Goal: Task Accomplishment & Management: Manage account settings

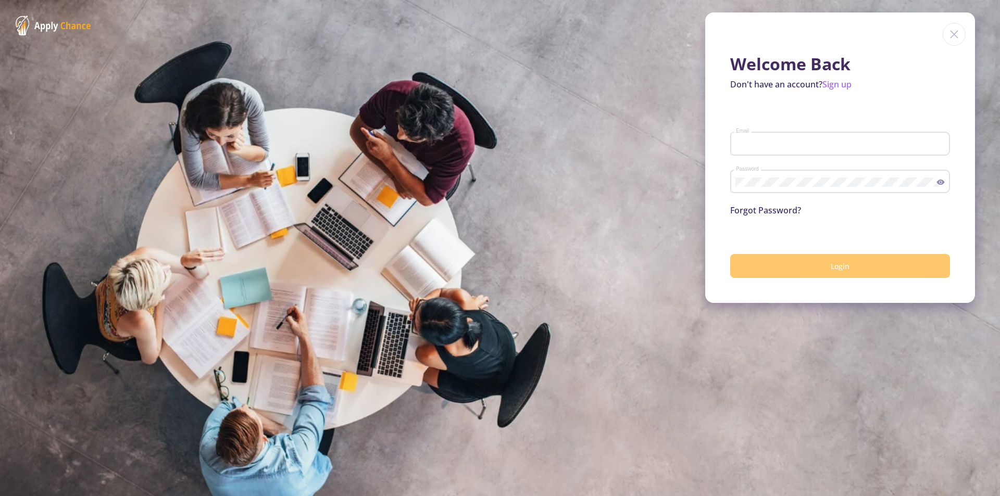
type input "[EMAIL_ADDRESS][DOMAIN_NAME]"
click at [818, 262] on button "Login" at bounding box center [840, 266] width 220 height 24
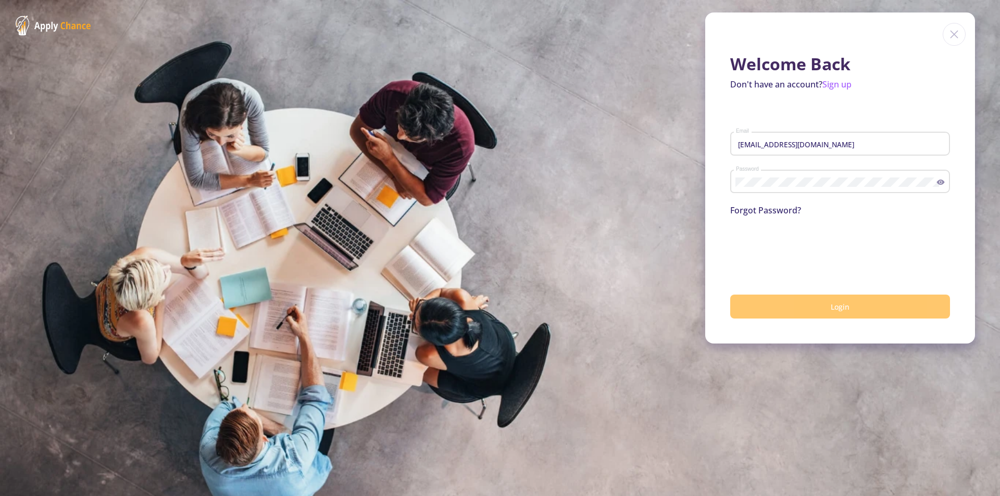
click at [794, 307] on button "Login" at bounding box center [840, 307] width 220 height 24
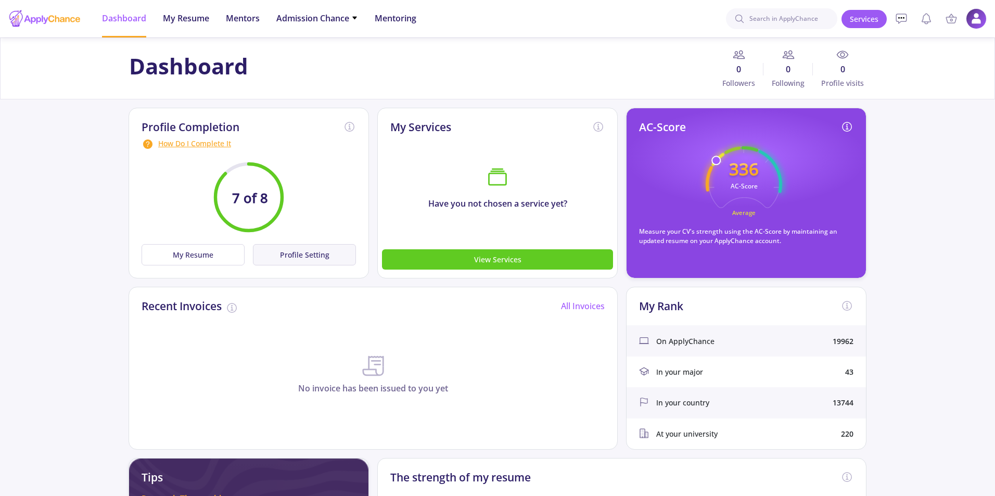
click at [318, 256] on button "Profile Setting" at bounding box center [304, 254] width 103 height 21
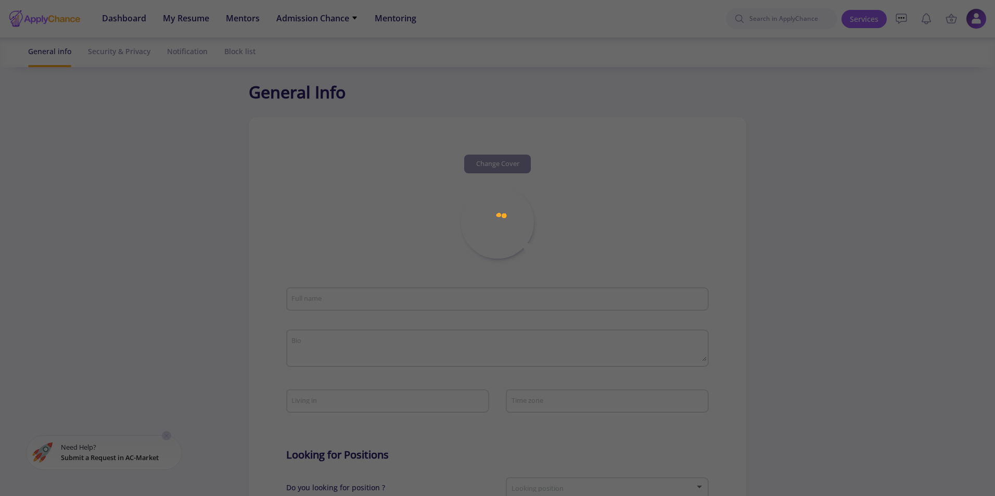
type input "Abdulbaset Sayedkor"
type textarea "official teacher, Bachelors' of educational Sciences masters' of educational te…"
type input "(UTC+03:30) Tehran"
type input "AbdulbasetSayedkor"
type input "a.b.sayedkor@gmail.com"
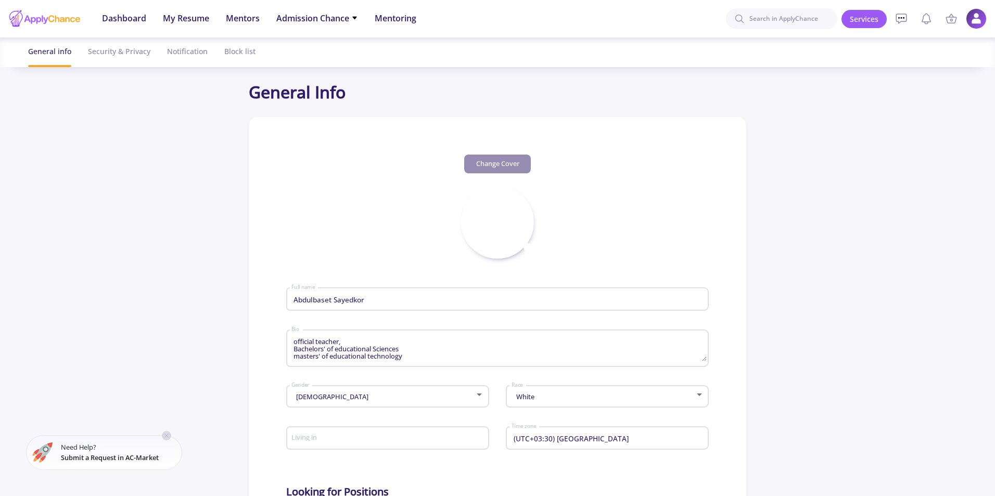
type input "[GEOGRAPHIC_DATA]"
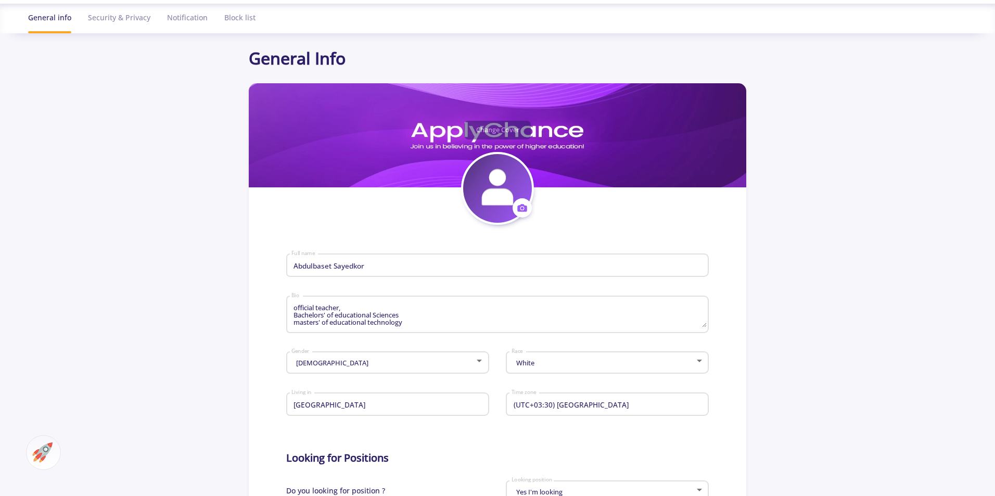
scroll to position [52, 0]
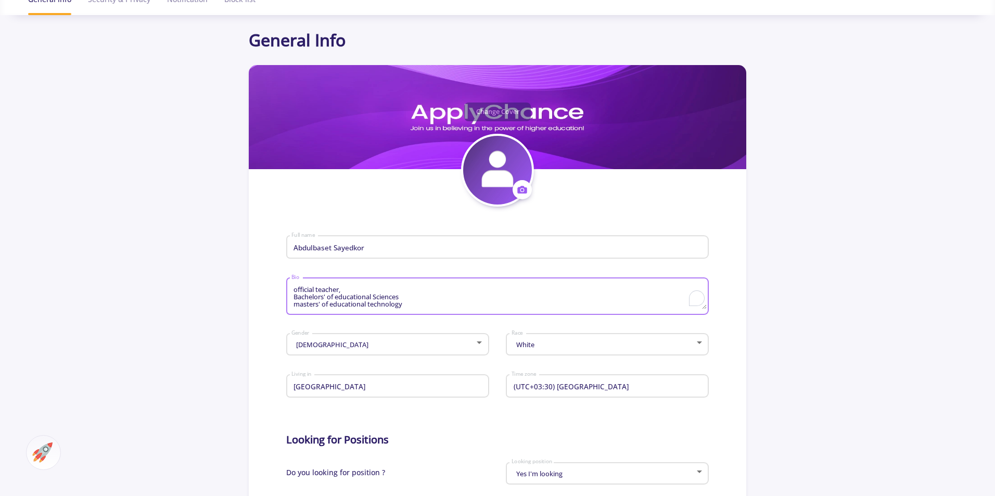
drag, startPoint x: 416, startPoint y: 305, endPoint x: 246, endPoint y: 255, distance: 177.9
click at [246, 255] on app-general-setting "General Info Change Cover Change cover Remove cover Change photo Remove photo A…" at bounding box center [497, 398] width 995 height 740
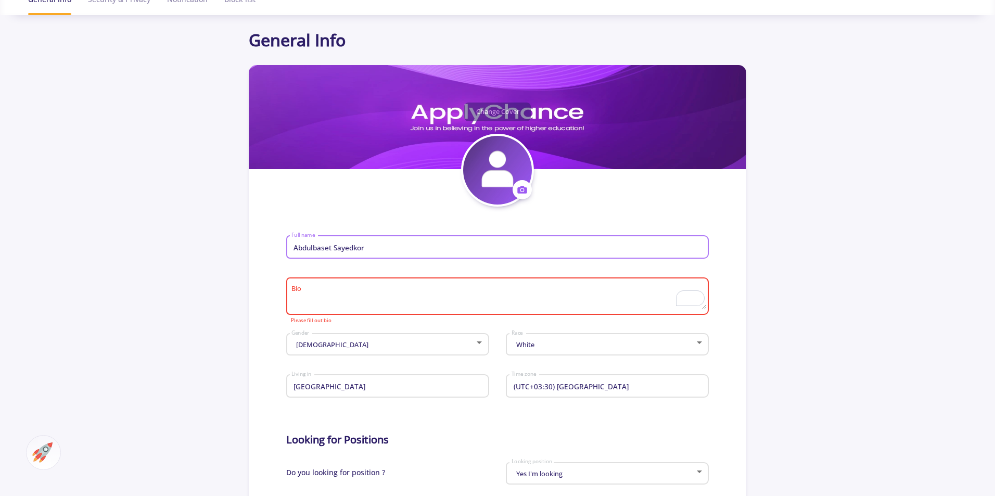
drag, startPoint x: 363, startPoint y: 247, endPoint x: 208, endPoint y: 241, distance: 155.8
click at [208, 241] on app-general-setting "General Info Change Cover Change cover Remove cover Change photo Remove photo A…" at bounding box center [497, 398] width 995 height 740
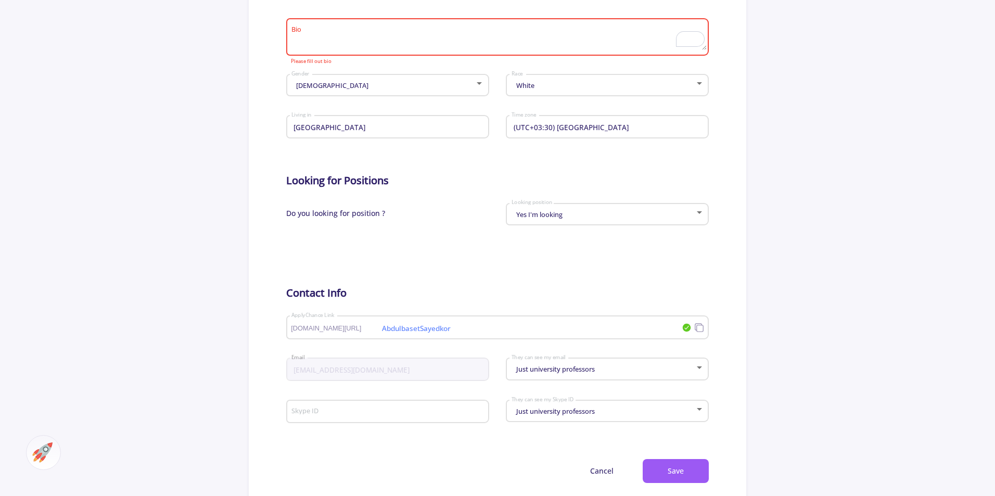
scroll to position [312, 0]
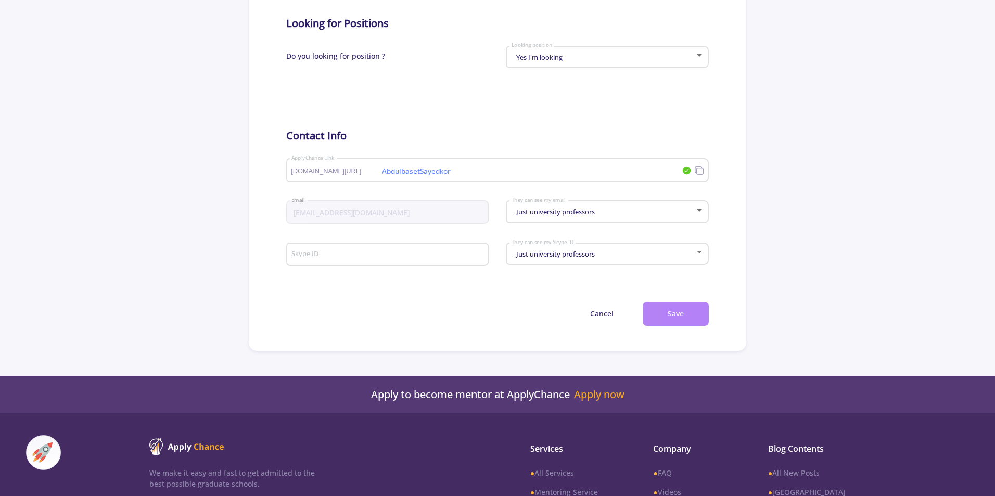
type input "fg"
click at [677, 308] on button "Save" at bounding box center [676, 314] width 66 height 24
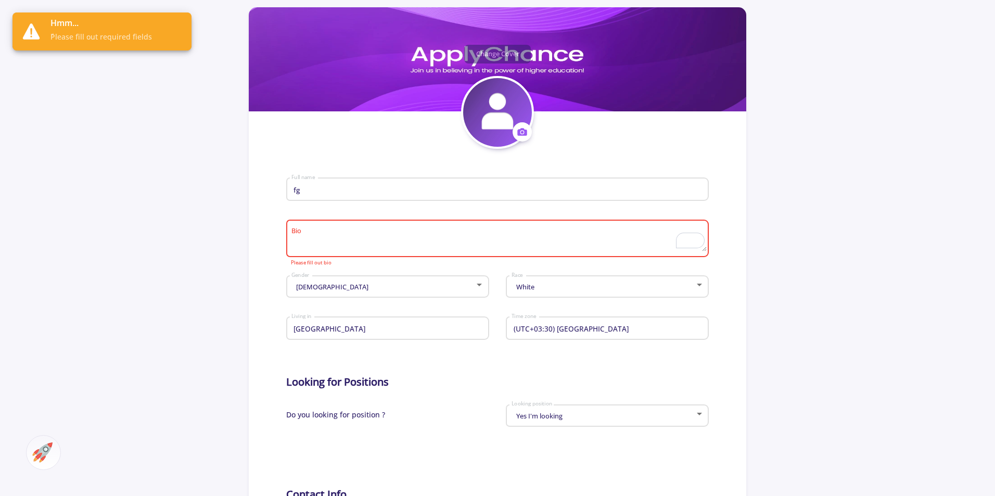
scroll to position [104, 0]
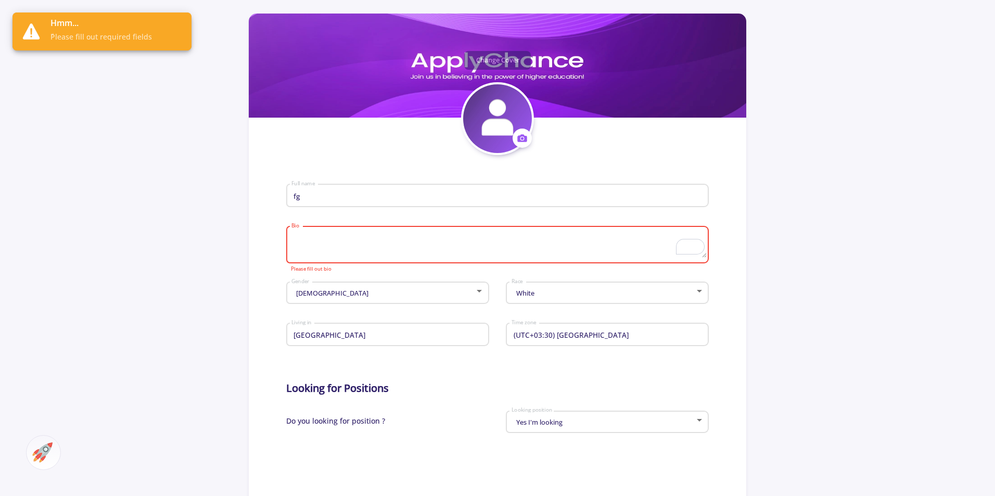
click at [350, 247] on textarea "Bio" at bounding box center [498, 245] width 415 height 24
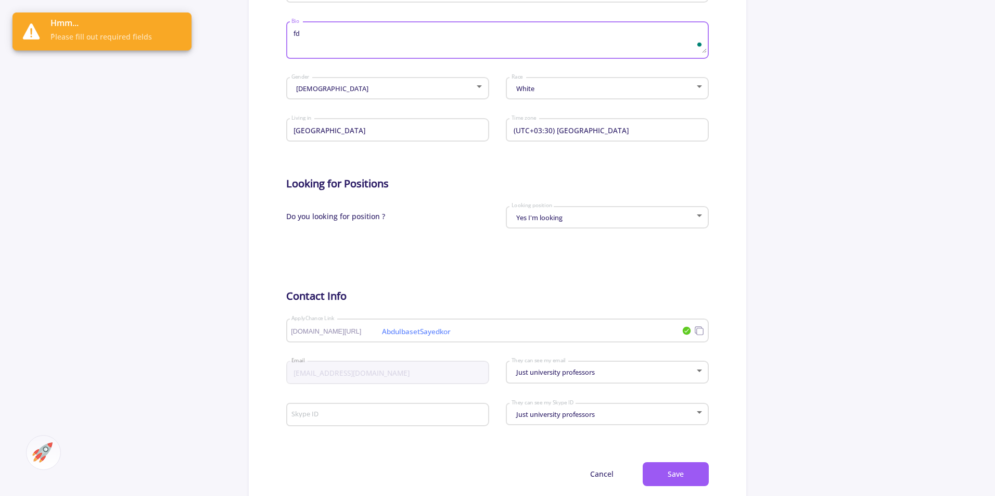
scroll to position [312, 0]
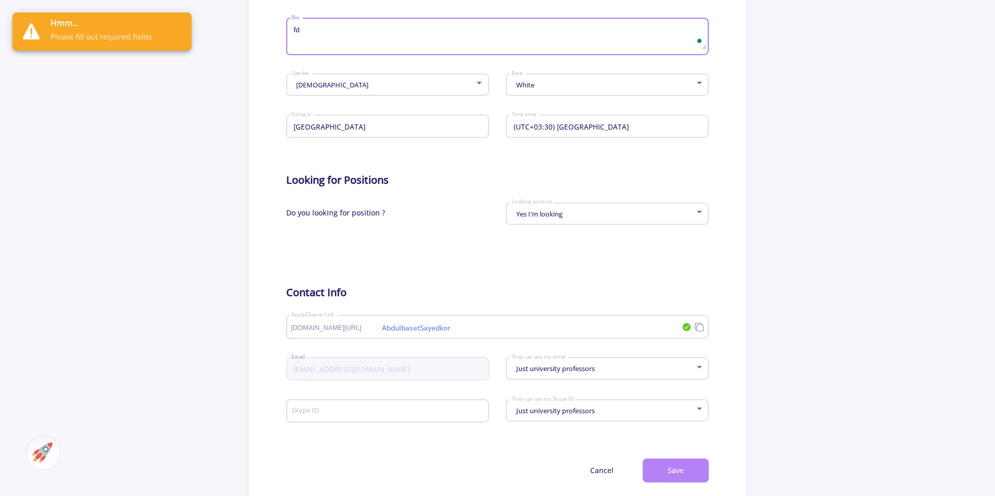
type textarea "fd"
click at [674, 465] on button "Save" at bounding box center [676, 471] width 66 height 24
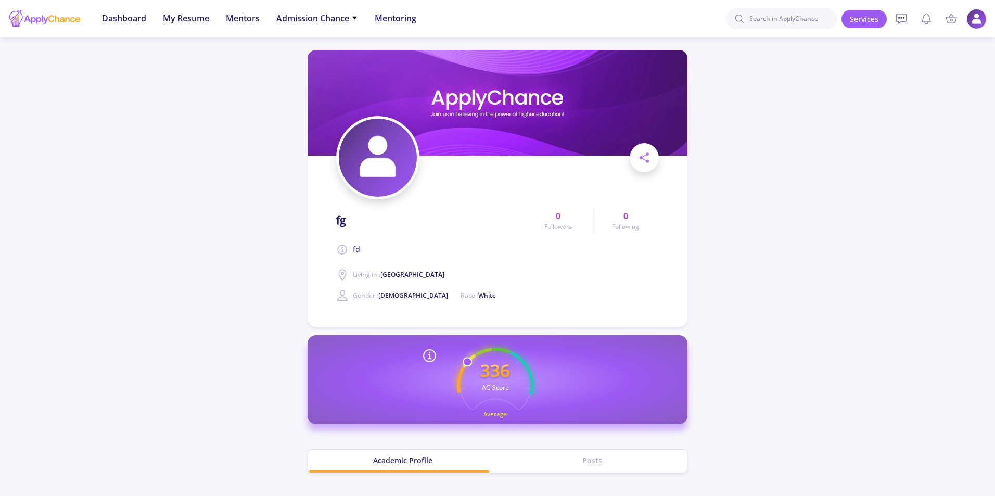
click at [974, 18] on img at bounding box center [977, 19] width 20 height 20
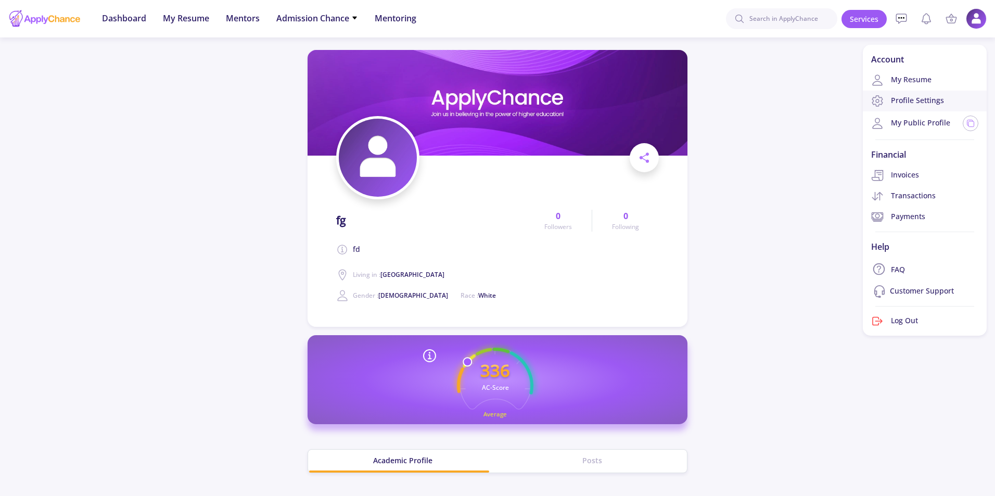
click at [938, 96] on link "Profile Settings" at bounding box center [925, 101] width 124 height 21
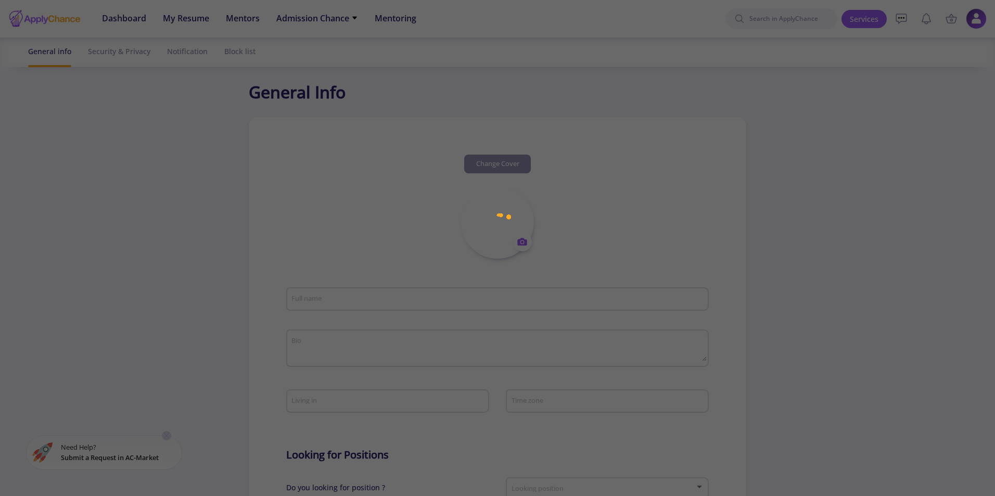
type input "fg"
type textarea "fd"
type input "(UTC+03:30) [GEOGRAPHIC_DATA]"
type input "AbdulbasetSayedkor"
type input "a.b.sayedkor@gmail.com"
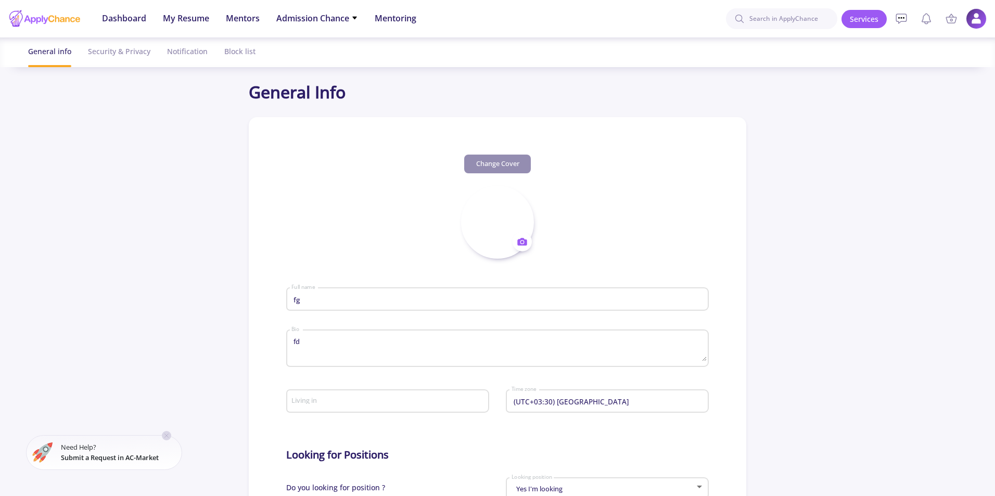
type input "Iran"
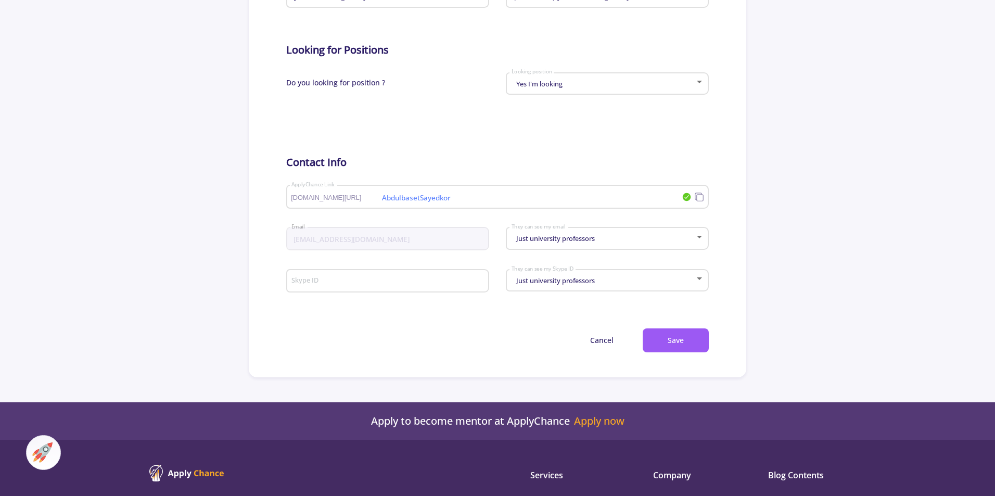
scroll to position [416, 0]
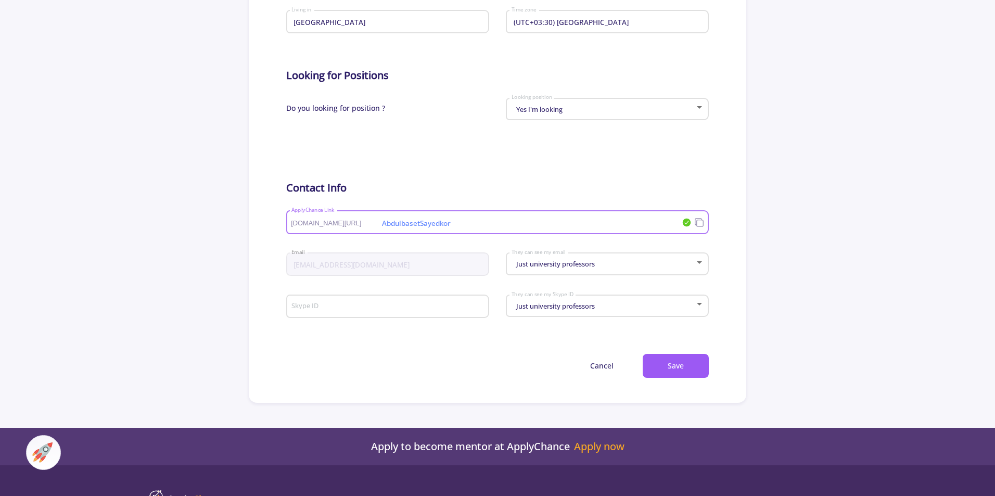
drag, startPoint x: 495, startPoint y: 222, endPoint x: 382, endPoint y: 226, distance: 113.6
click at [382, 226] on input "AbdulbasetSayedkor" at bounding box center [454, 222] width 326 height 9
type input "eratgeg"
click at [663, 370] on button "Save" at bounding box center [676, 366] width 66 height 24
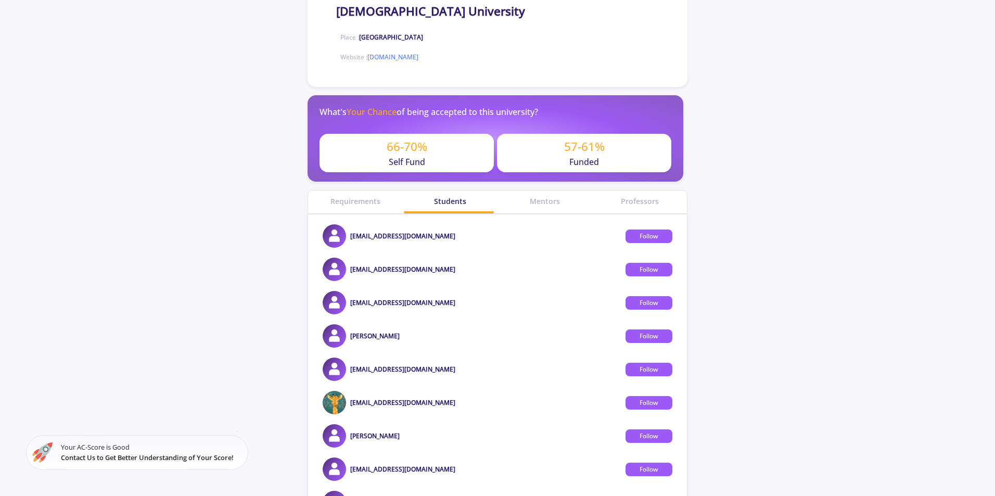
scroll to position [117, 0]
